Goal: Information Seeking & Learning: Learn about a topic

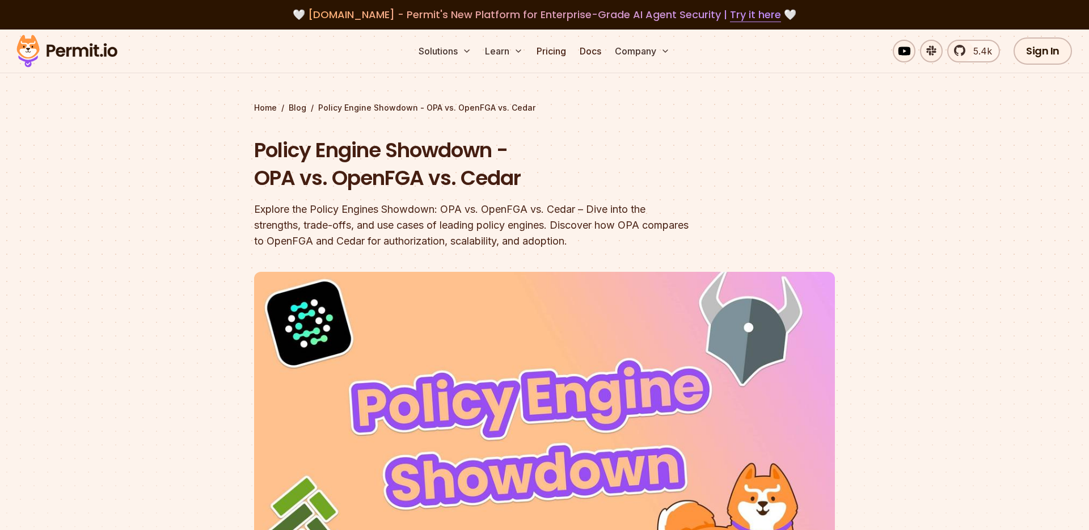
click at [388, 228] on div "Explore the Policy Engines Showdown: OPA vs. OpenFGA vs. Cedar – Dive into the …" at bounding box center [471, 225] width 435 height 48
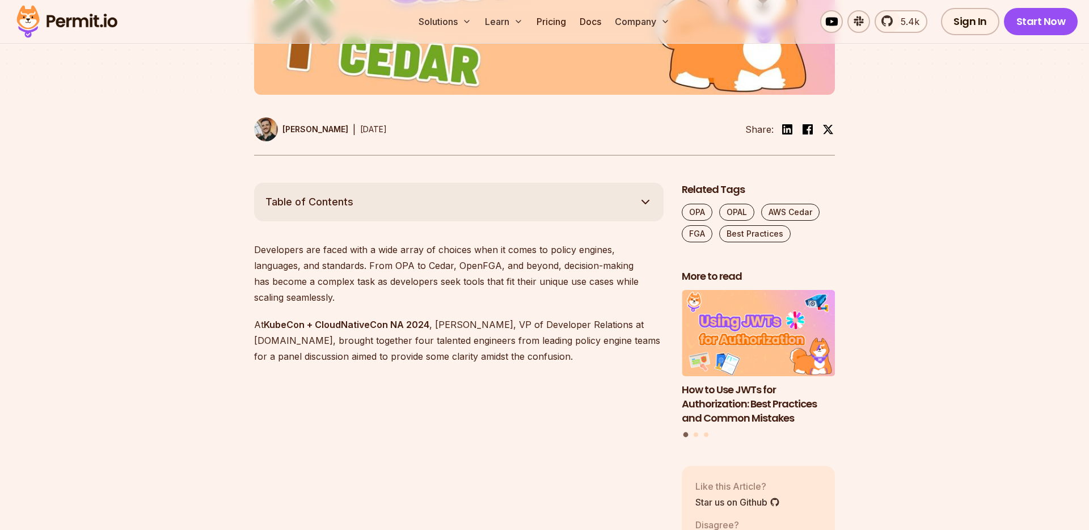
click at [357, 260] on p "Developers are faced with a wide array of choices when it comes to policy engin…" at bounding box center [458, 274] width 409 height 64
copy p "OPA"
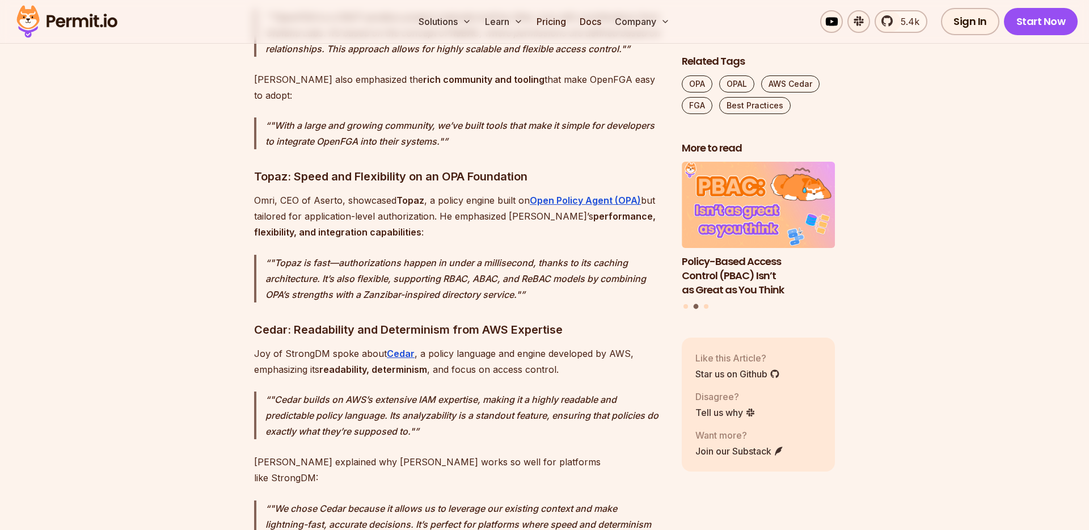
scroll to position [1952, 0]
